Goal: Transaction & Acquisition: Obtain resource

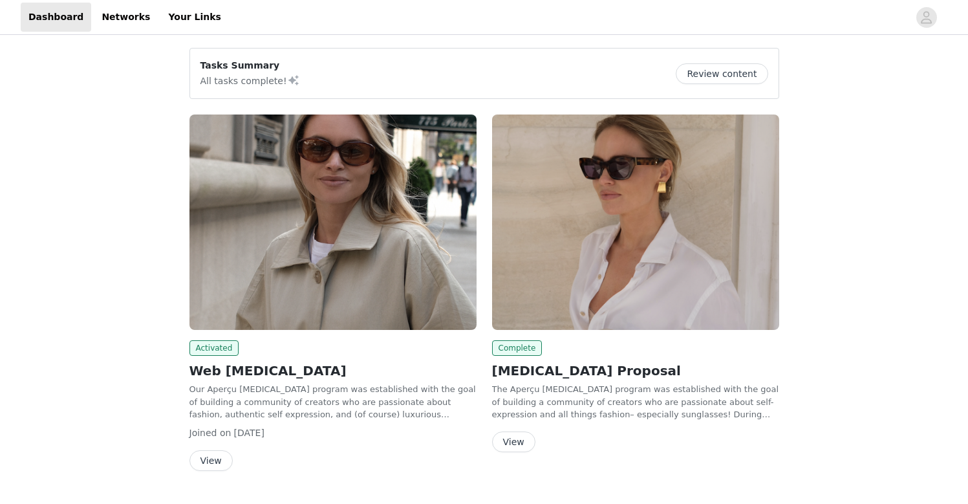
click at [217, 458] on button "View" at bounding box center [210, 460] width 43 height 21
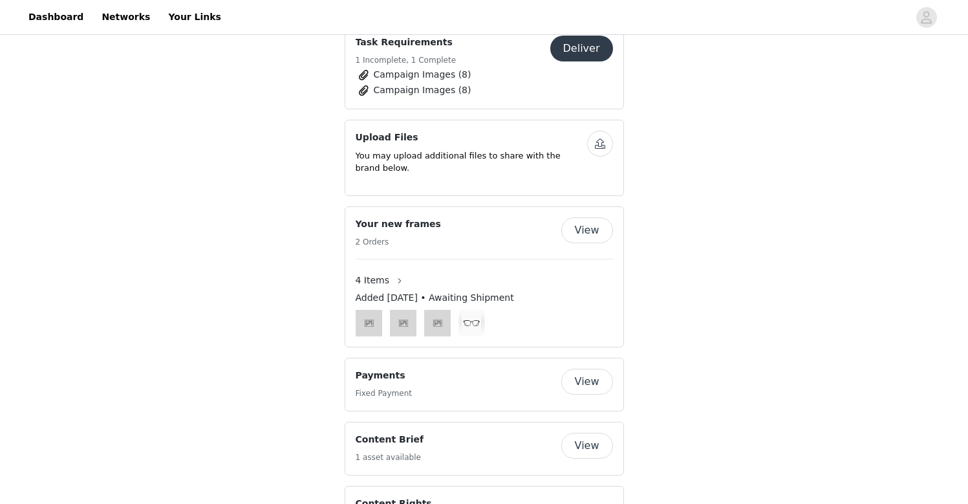
scroll to position [901, 0]
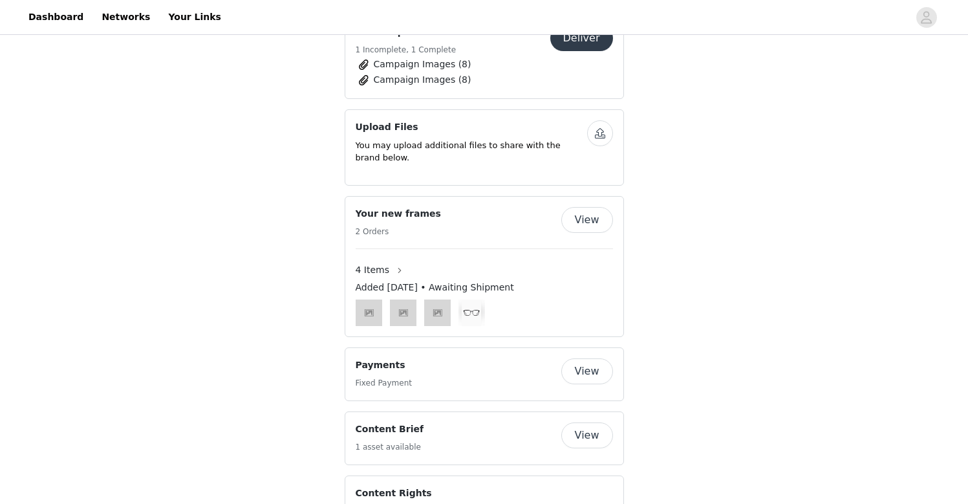
click at [576, 358] on button "View" at bounding box center [587, 371] width 52 height 26
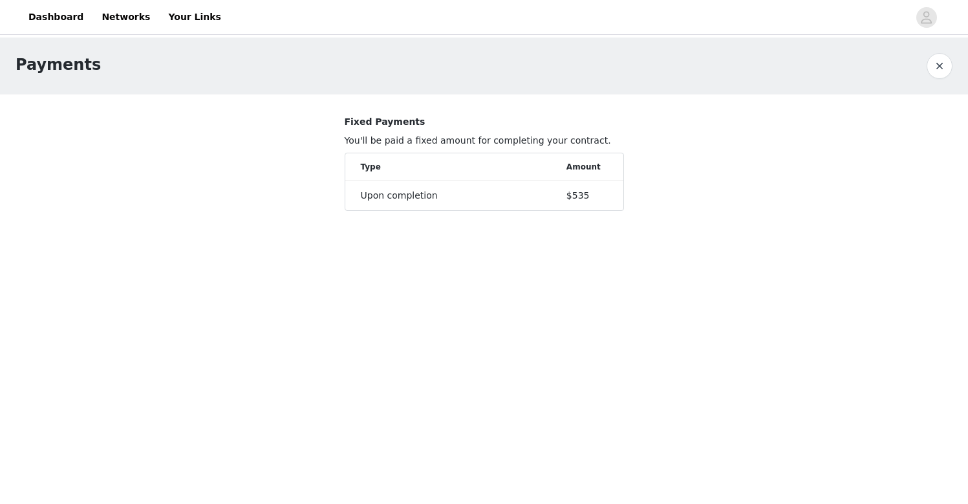
click at [934, 61] on button "button" at bounding box center [940, 66] width 26 height 26
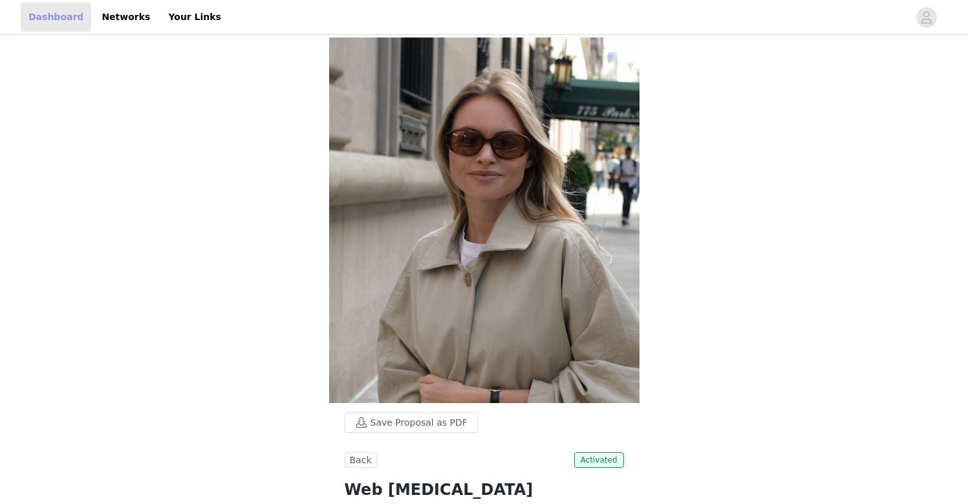
click at [58, 14] on link "Dashboard" at bounding box center [56, 17] width 70 height 29
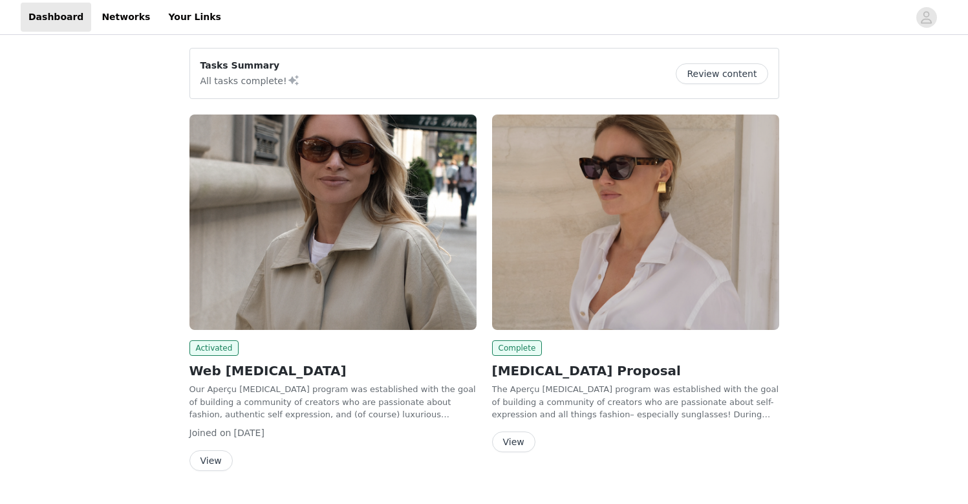
click at [329, 226] on img at bounding box center [332, 221] width 287 height 215
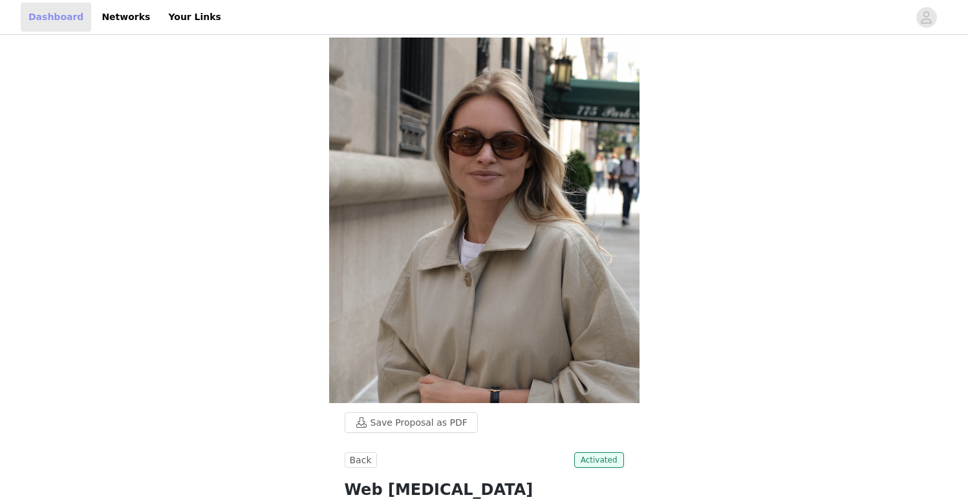
click at [42, 21] on link "Dashboard" at bounding box center [56, 17] width 70 height 29
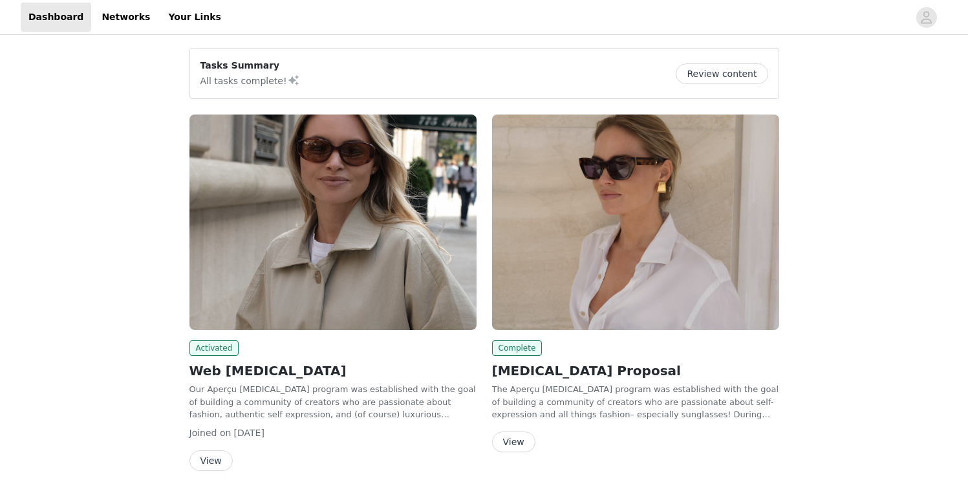
click at [216, 459] on button "View" at bounding box center [210, 460] width 43 height 21
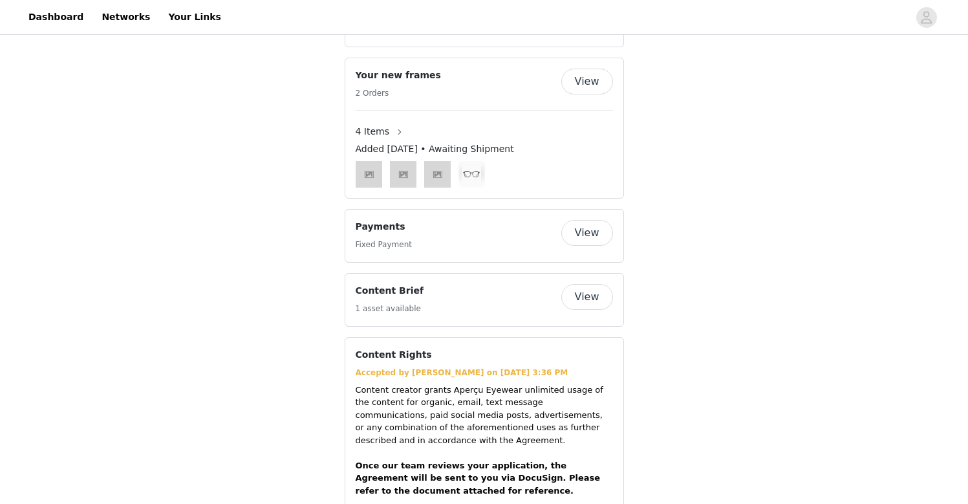
scroll to position [1040, 0]
click at [590, 283] on button "View" at bounding box center [587, 296] width 52 height 26
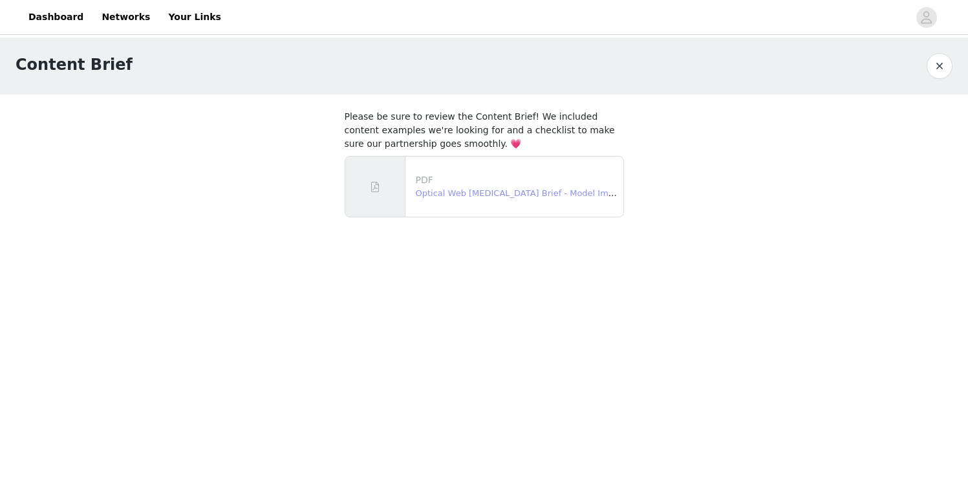
click at [524, 195] on link "Optical Web [MEDICAL_DATA] Brief - Model Images.pdf" at bounding box center [531, 193] width 230 height 10
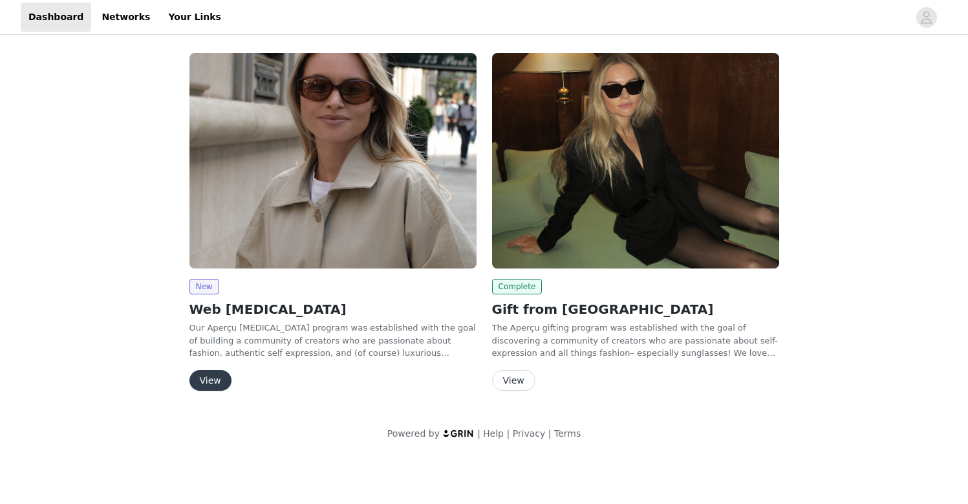
click at [220, 381] on button "View" at bounding box center [210, 380] width 42 height 21
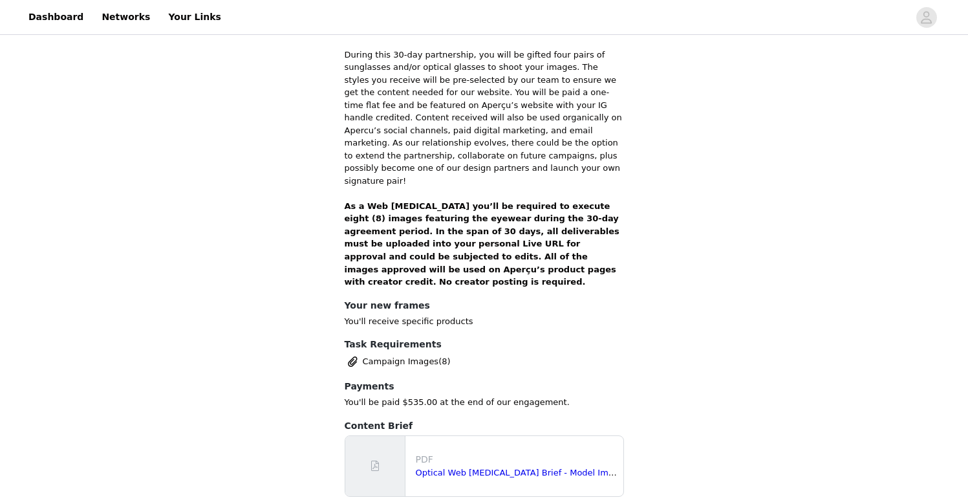
scroll to position [619, 0]
click at [451, 467] on link "Optical Web Muse Brief - Model Images-2.pdf" at bounding box center [535, 472] width 238 height 10
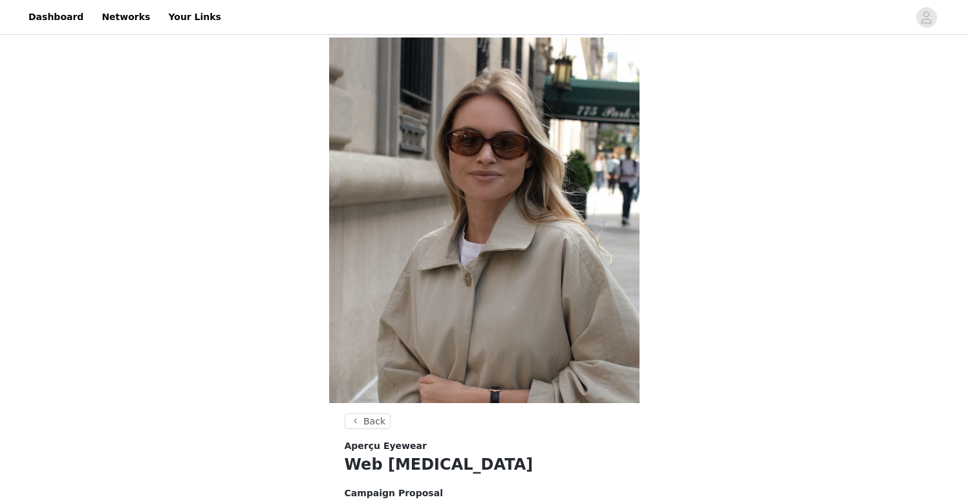
scroll to position [0, 0]
click at [482, 192] on img at bounding box center [484, 220] width 310 height 365
